Goal: Task Accomplishment & Management: Manage account settings

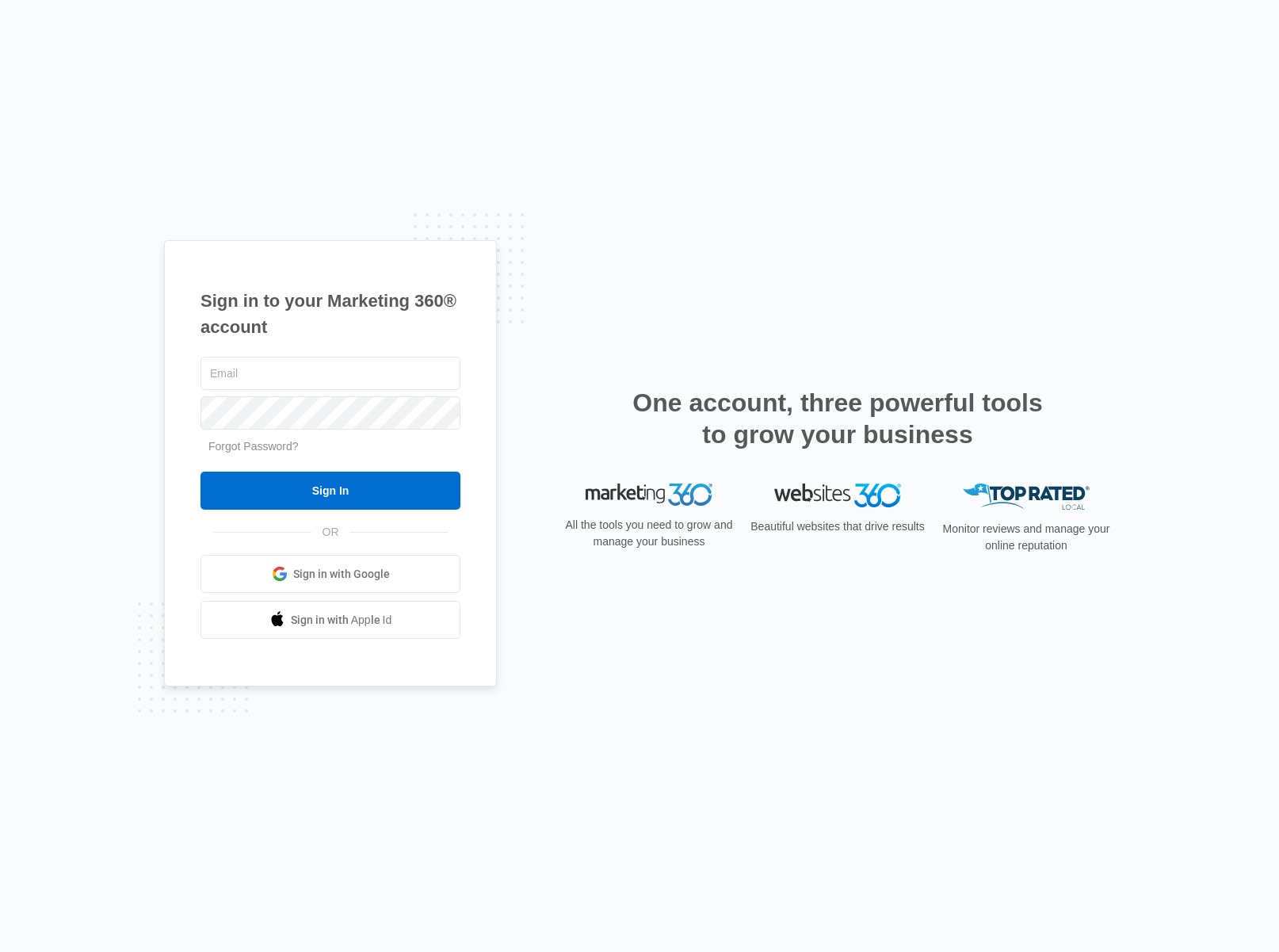
type input "[EMAIL_ADDRESS][DOMAIN_NAME]"
click at [323, 481] on input "Sign In" at bounding box center [330, 491] width 260 height 38
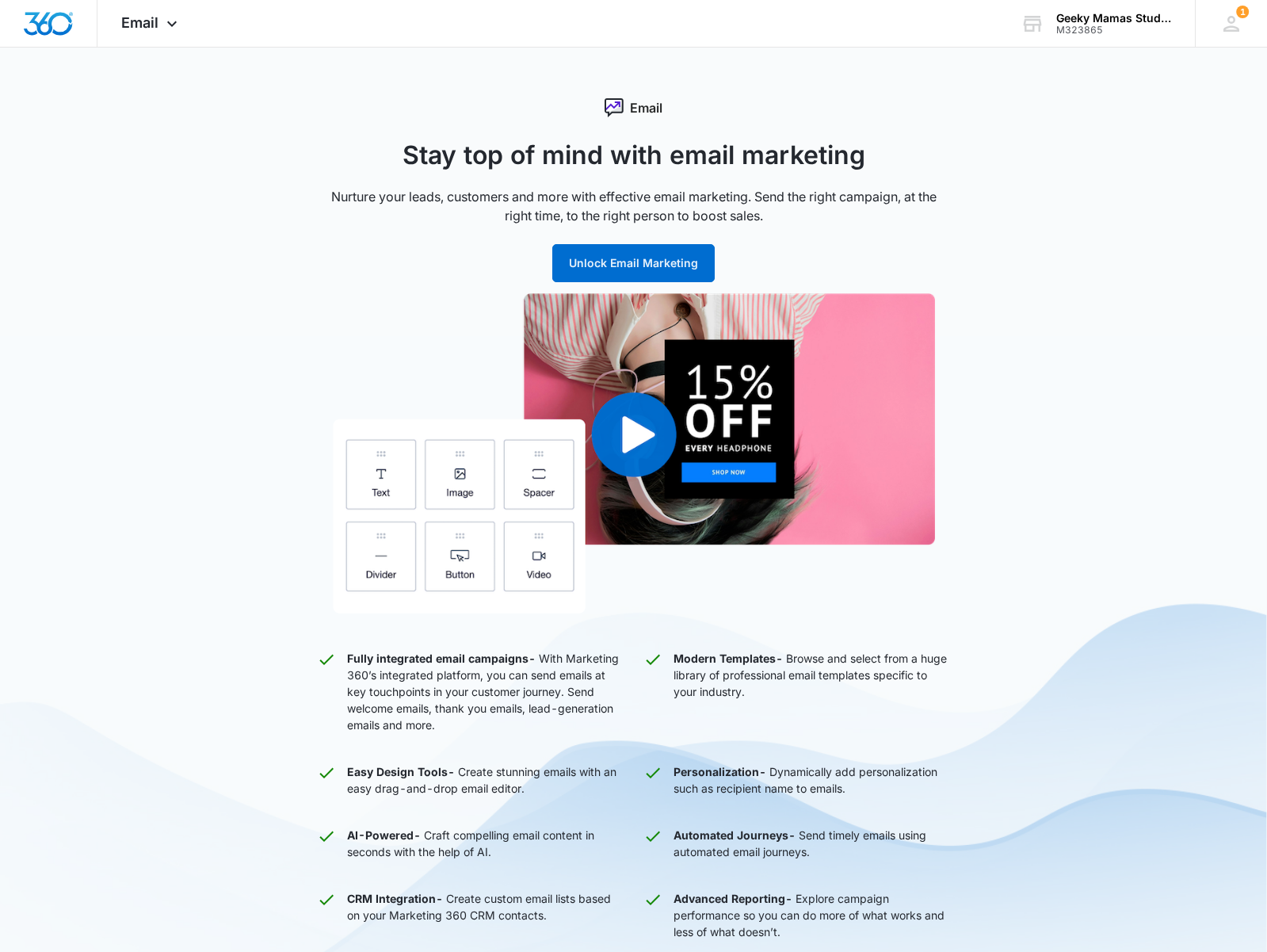
click at [919, 131] on div "Email Stay top of mind with email marketing Nurture your leads, customers and m…" at bounding box center [634, 361] width 634 height 526
click at [171, 26] on icon at bounding box center [171, 27] width 19 height 19
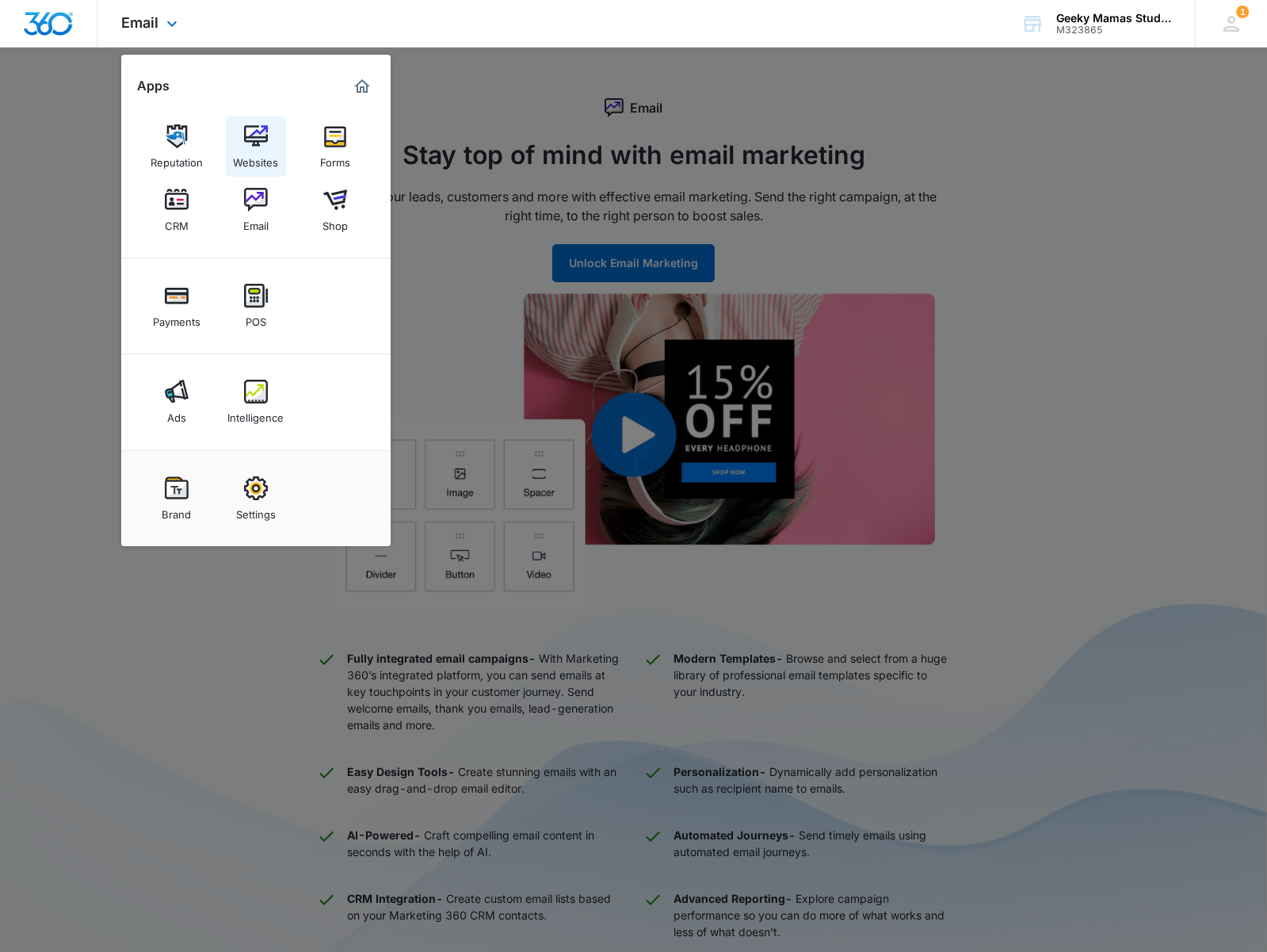
click at [254, 142] on img at bounding box center [256, 136] width 24 height 24
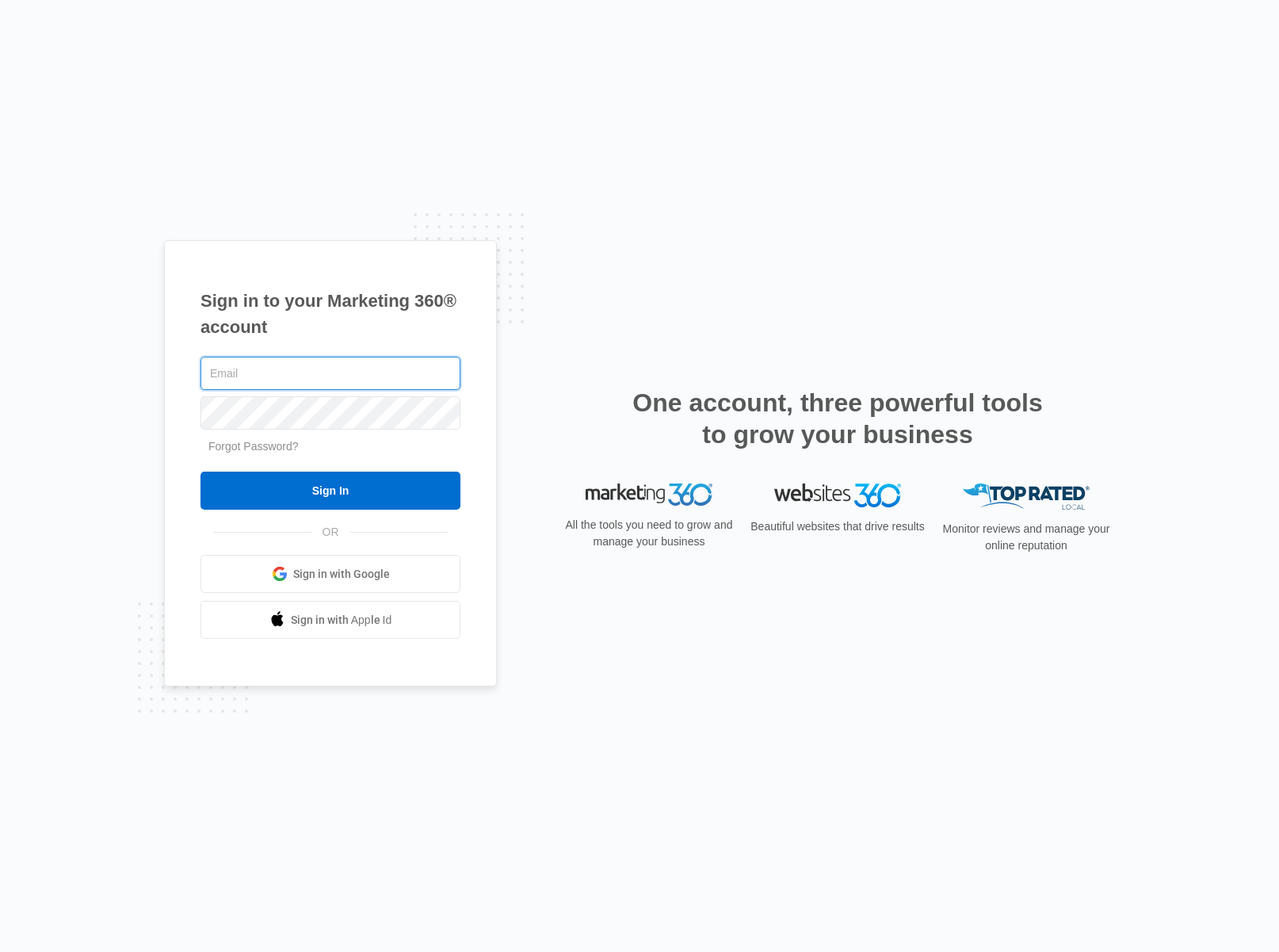
type input "[EMAIL_ADDRESS][DOMAIN_NAME]"
click at [930, 217] on div "Sign in to your Marketing 360® account hello@geekymamasstudios.com Forgot Passw…" at bounding box center [639, 476] width 1279 height 952
